Goal: Navigation & Orientation: Understand site structure

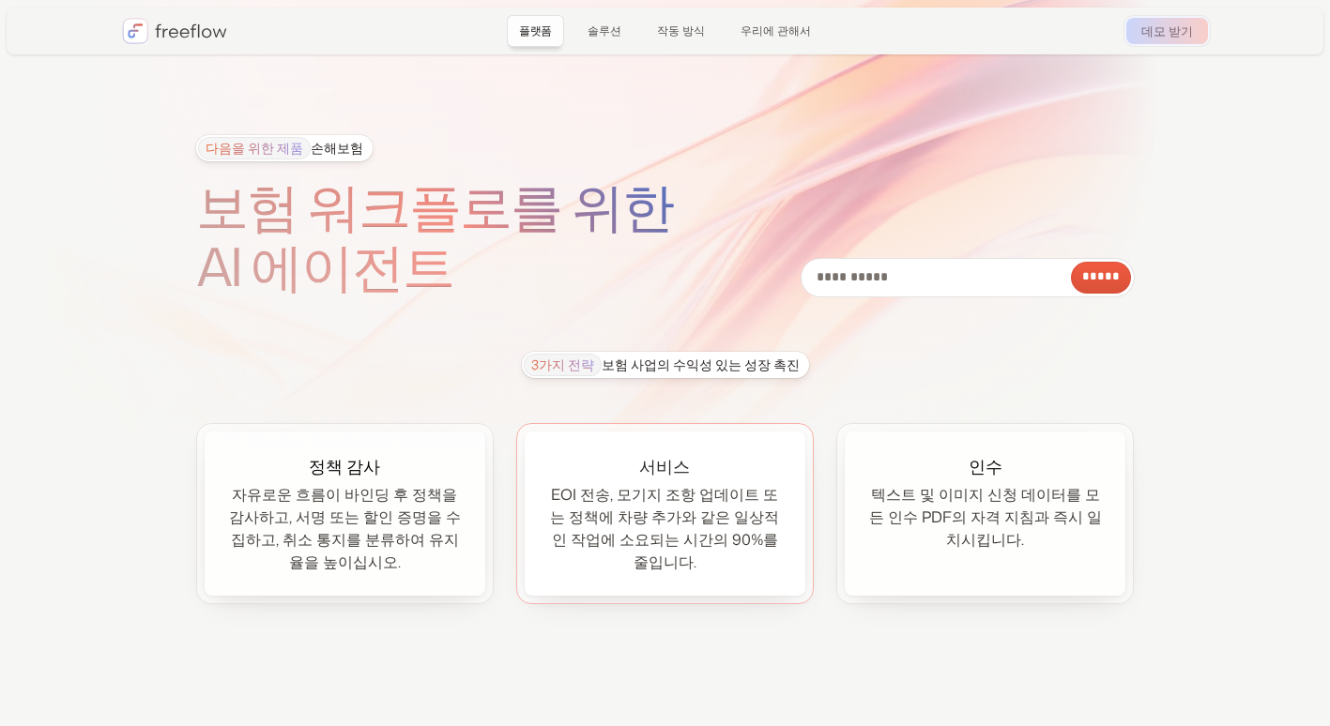
click at [674, 544] on div "EOI 전송, 모기지 조항 업데이트 또는 정책에 차량 추가와 같은 일상적인 작업에 소요되는 시간의 90%를 줄입니다." at bounding box center [665, 528] width 236 height 90
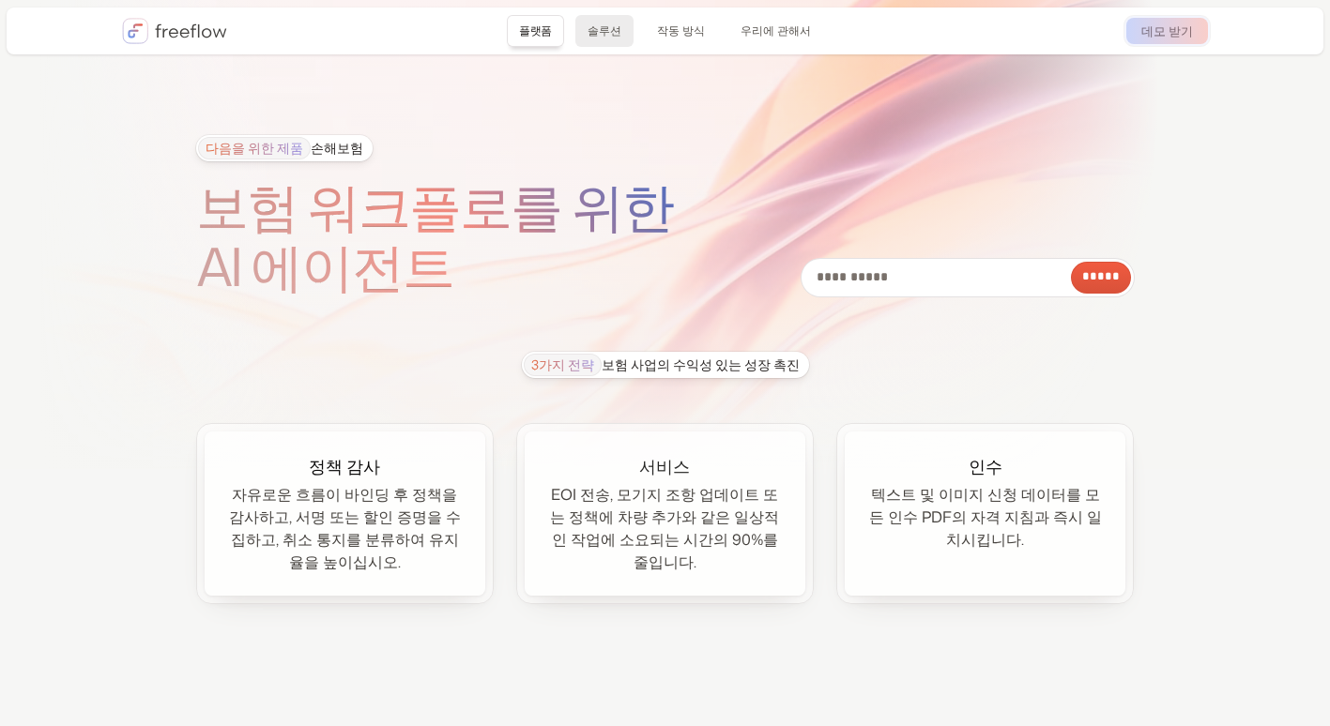
click at [605, 38] on link "솔루션" at bounding box center [604, 31] width 58 height 32
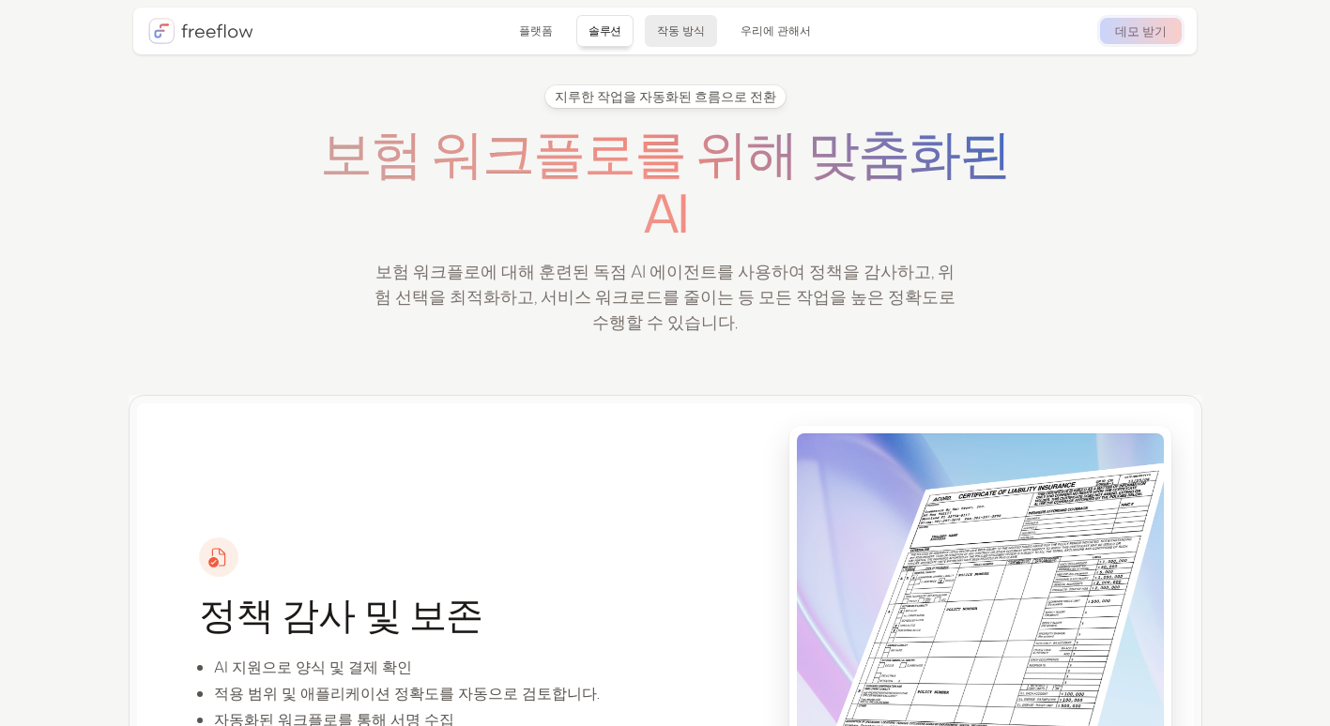
click at [683, 40] on link "작동 방식" at bounding box center [681, 31] width 72 height 32
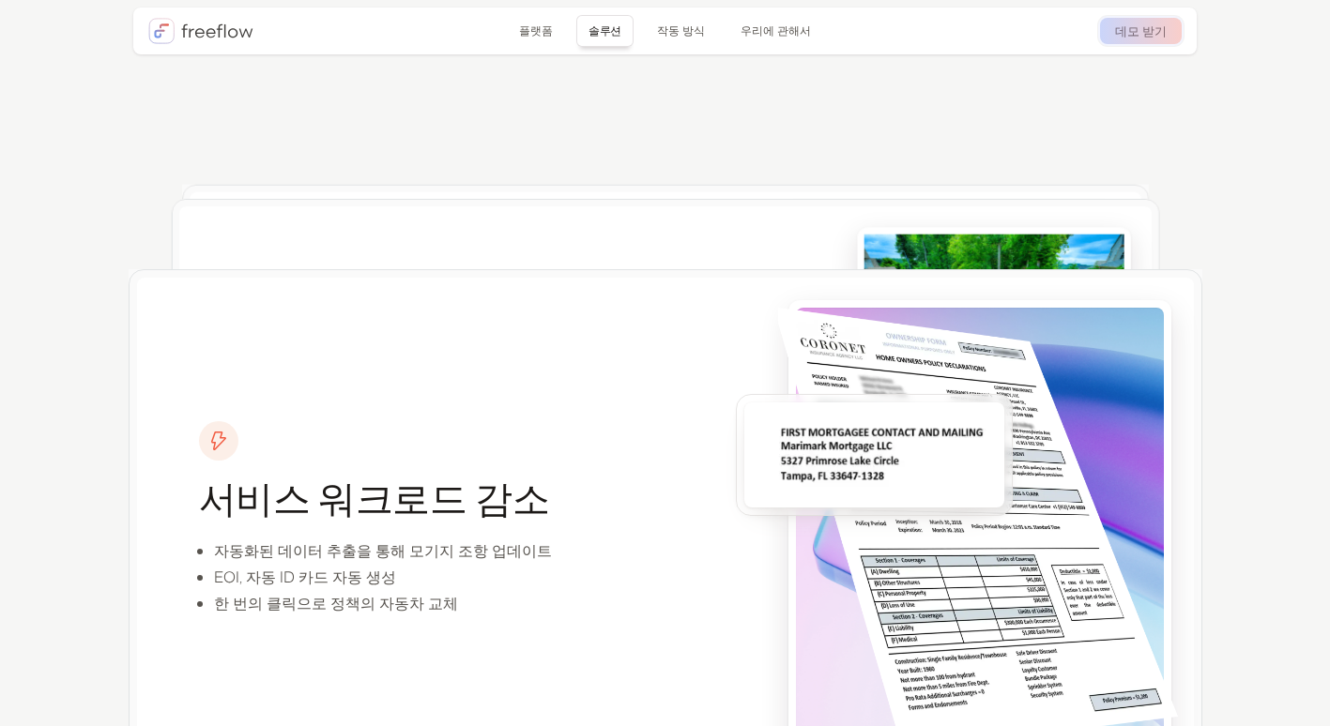
scroll to position [1797, 0]
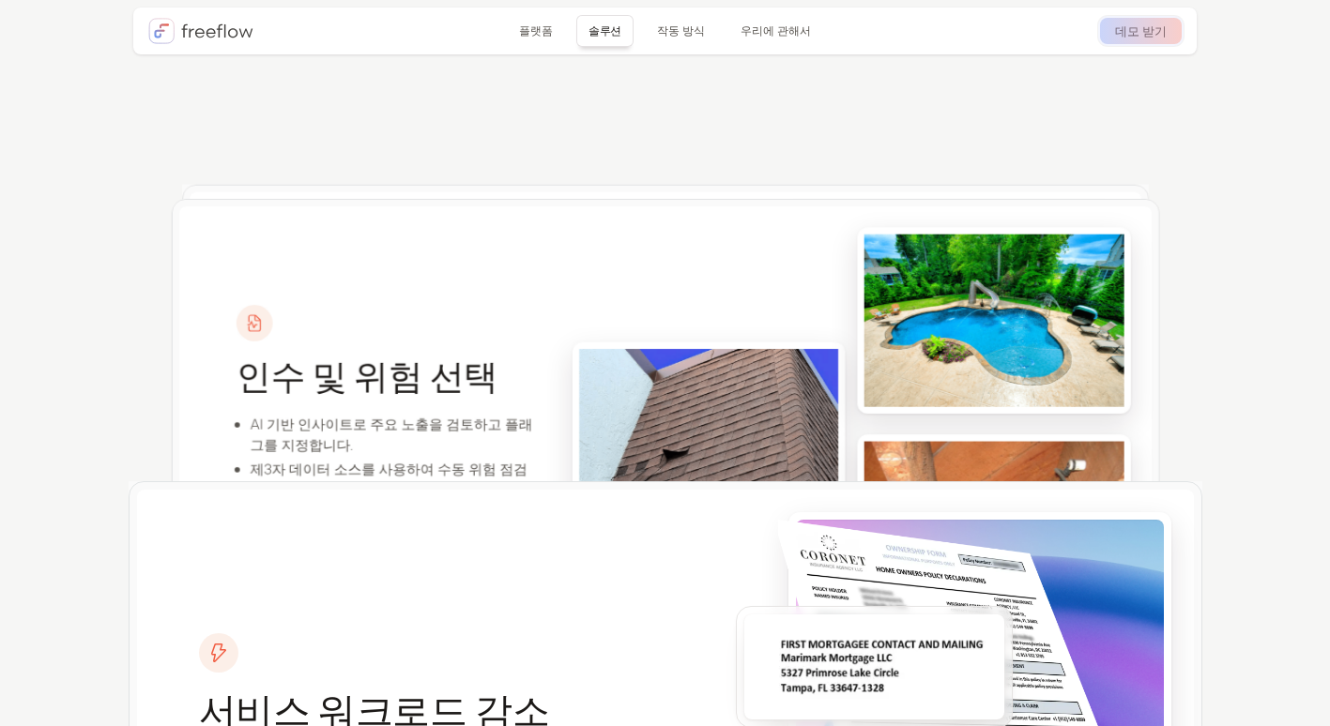
click at [159, 32] on img "집" at bounding box center [200, 31] width 105 height 26
